Goal: Find specific page/section: Find specific page/section

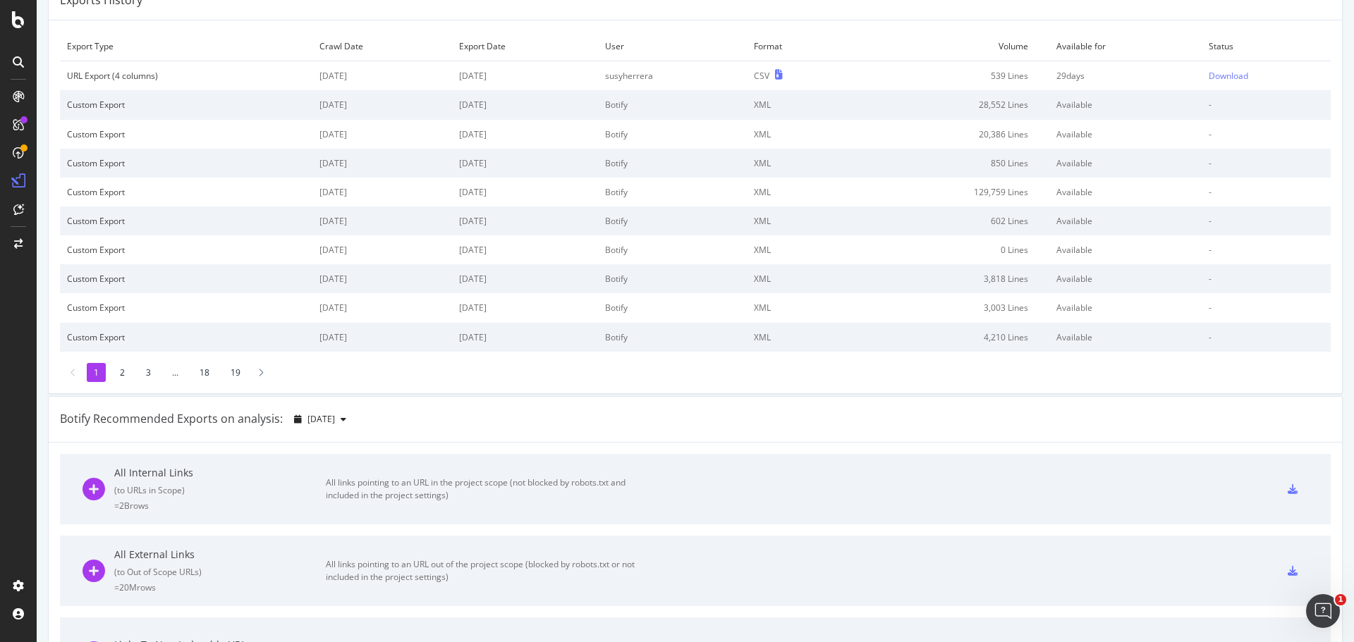
scroll to position [71, 0]
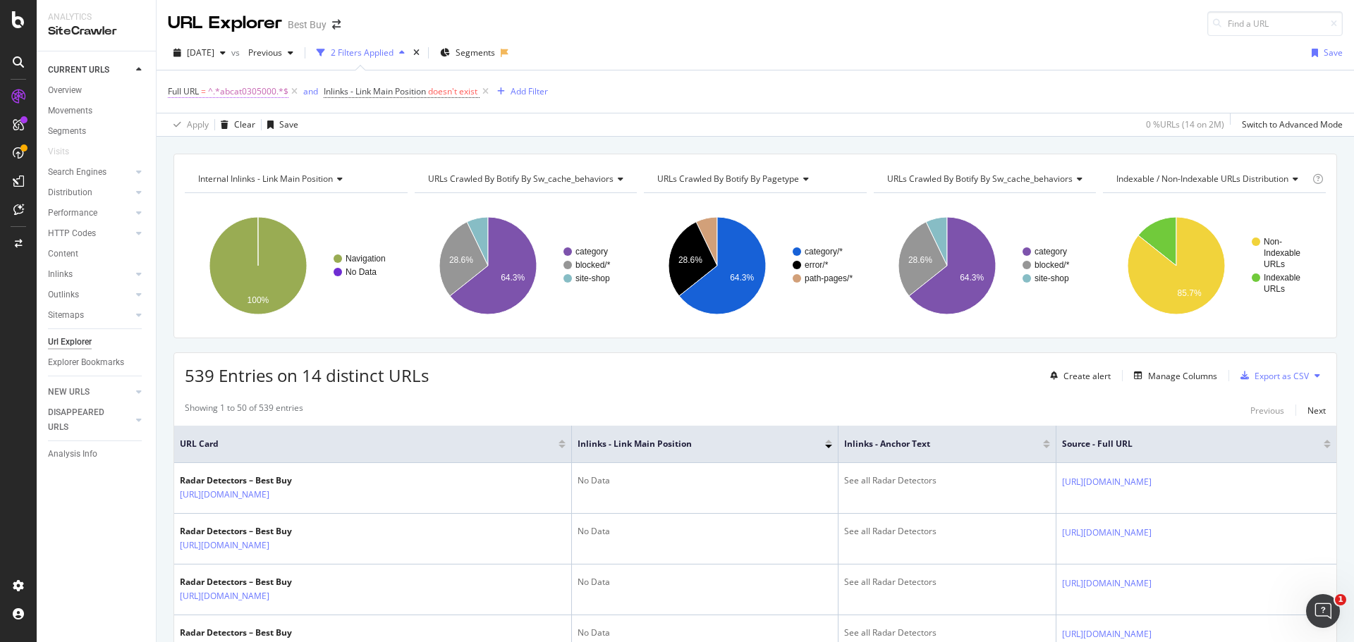
click at [253, 90] on span "^.*abcat0305000.*$" at bounding box center [248, 92] width 80 height 20
click at [229, 152] on input "abcat0305000" at bounding box center [247, 150] width 133 height 23
click at [230, 152] on input "abcat0305000" at bounding box center [247, 150] width 133 height 23
click at [231, 150] on input "abcat0305000" at bounding box center [247, 150] width 133 height 23
paste input "pcmcat1569524308578"
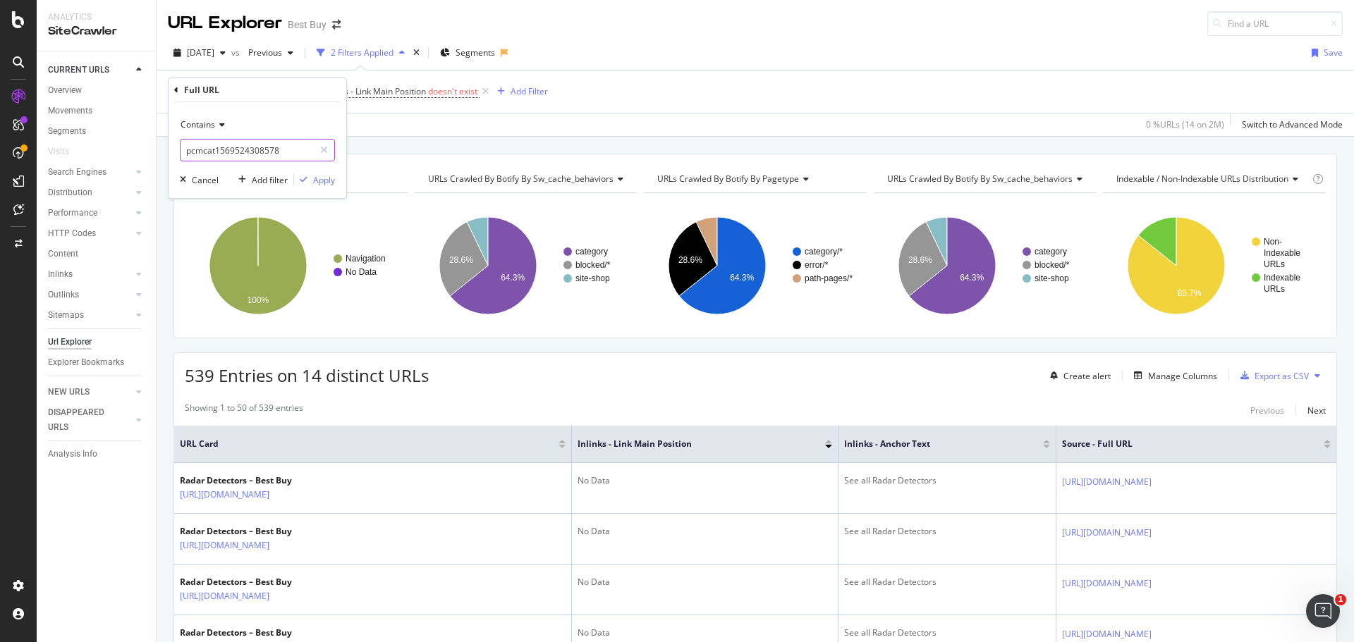
type input "pcmcat1569524308578"
click at [324, 185] on div "Apply" at bounding box center [324, 180] width 22 height 12
